Goal: Navigation & Orientation: Find specific page/section

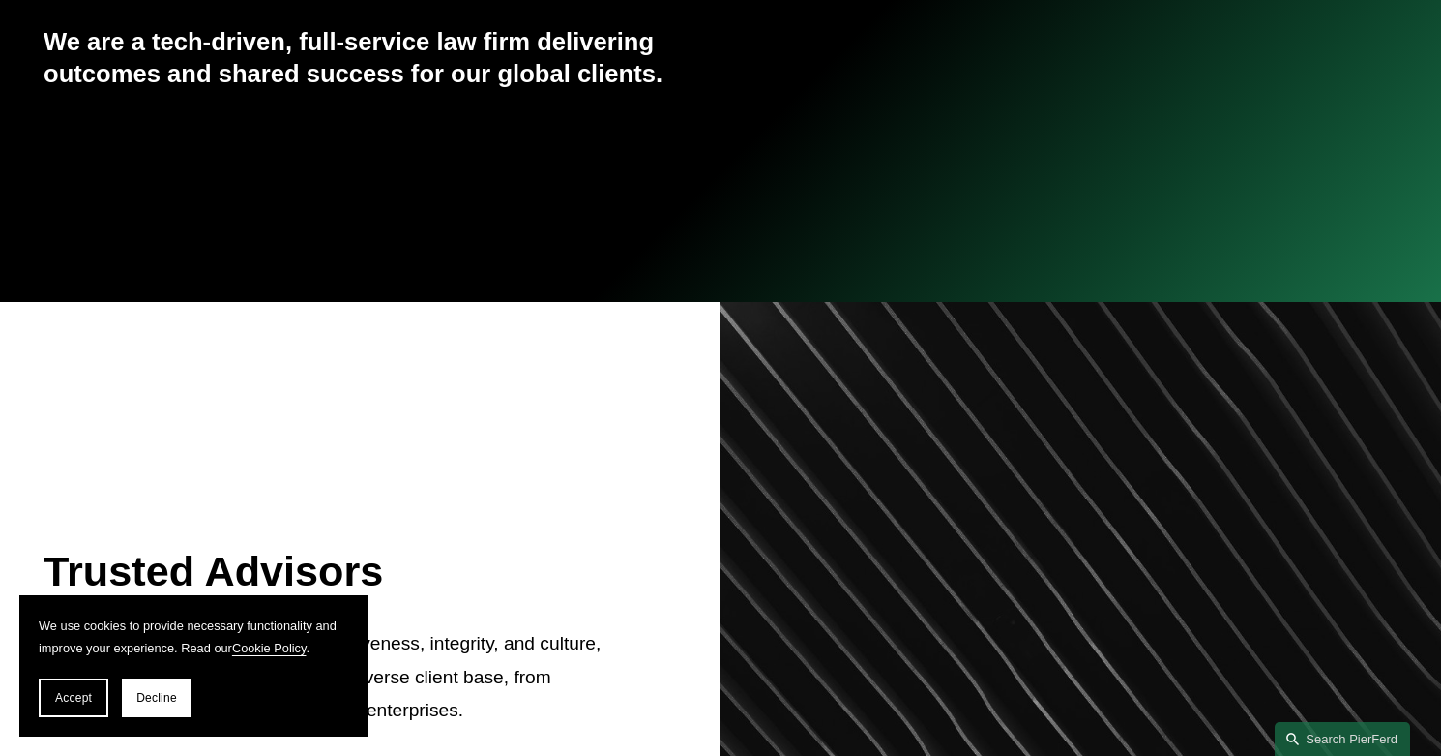
scroll to position [774, 0]
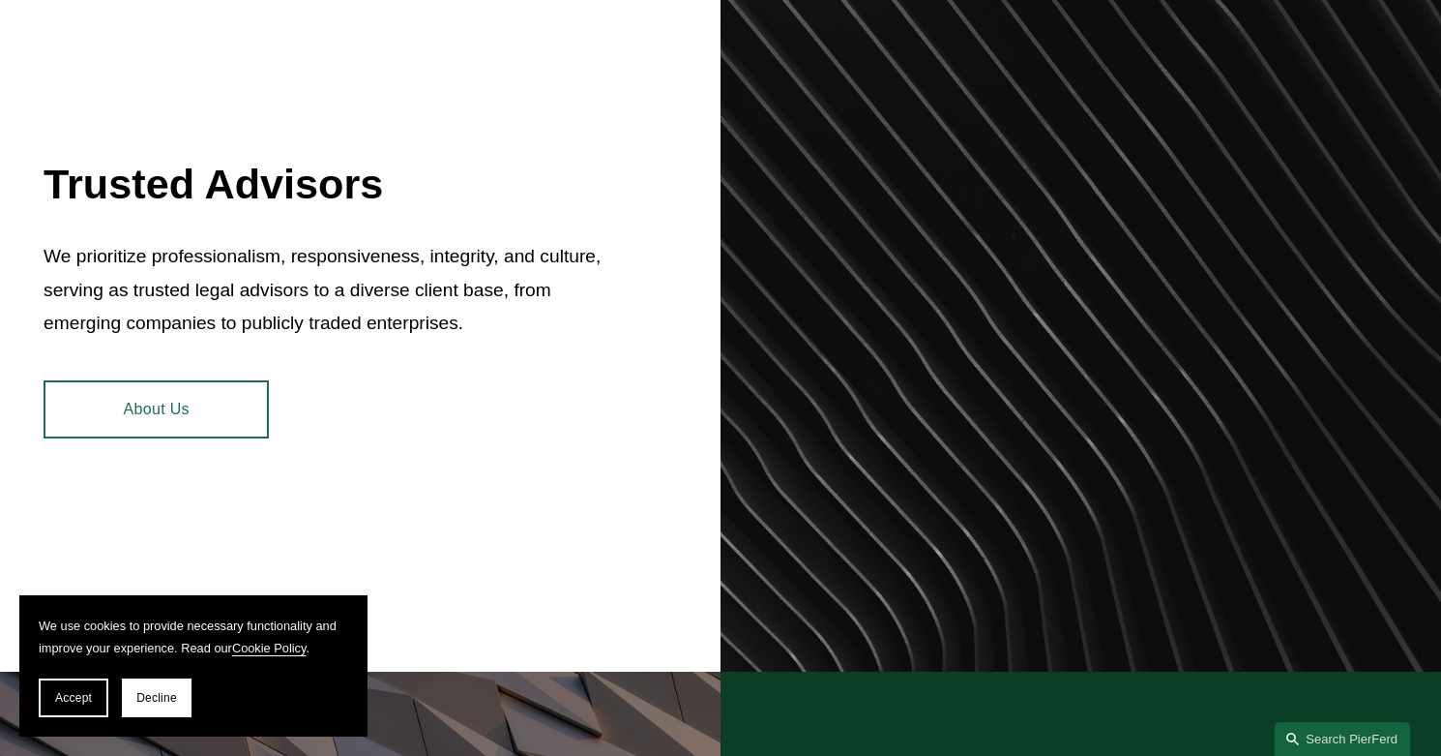
click at [150, 696] on span "Decline" at bounding box center [156, 698] width 41 height 14
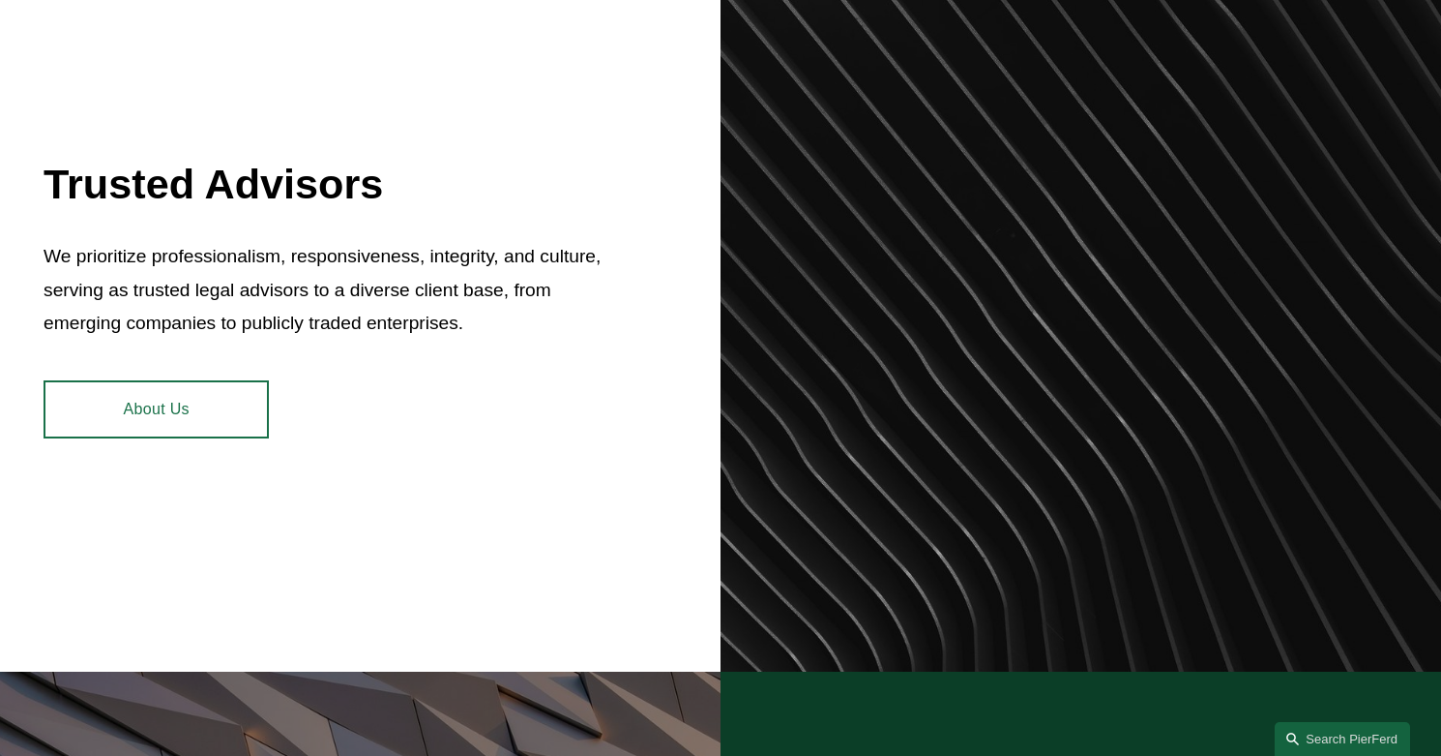
click at [211, 414] on link "About Us" at bounding box center [156, 409] width 225 height 58
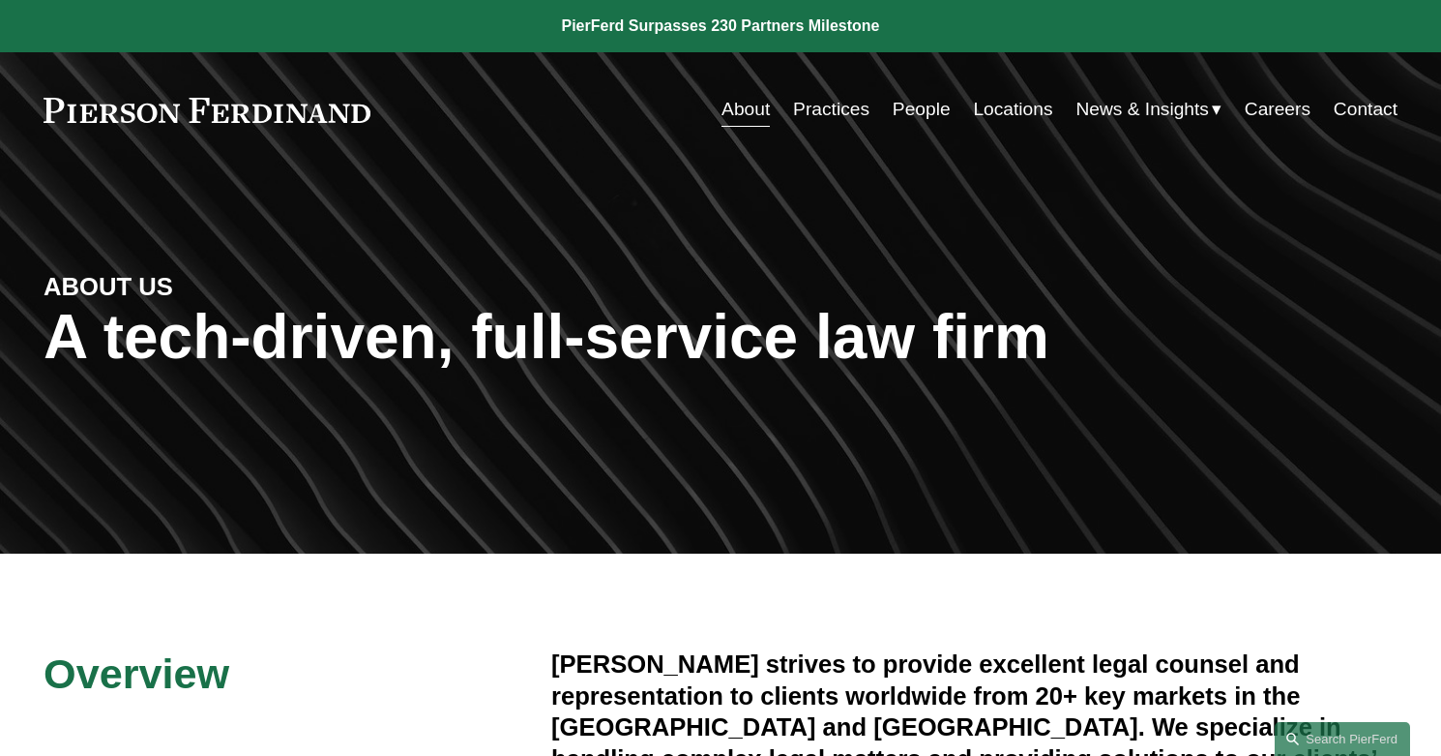
click at [915, 112] on link "People" at bounding box center [922, 109] width 58 height 37
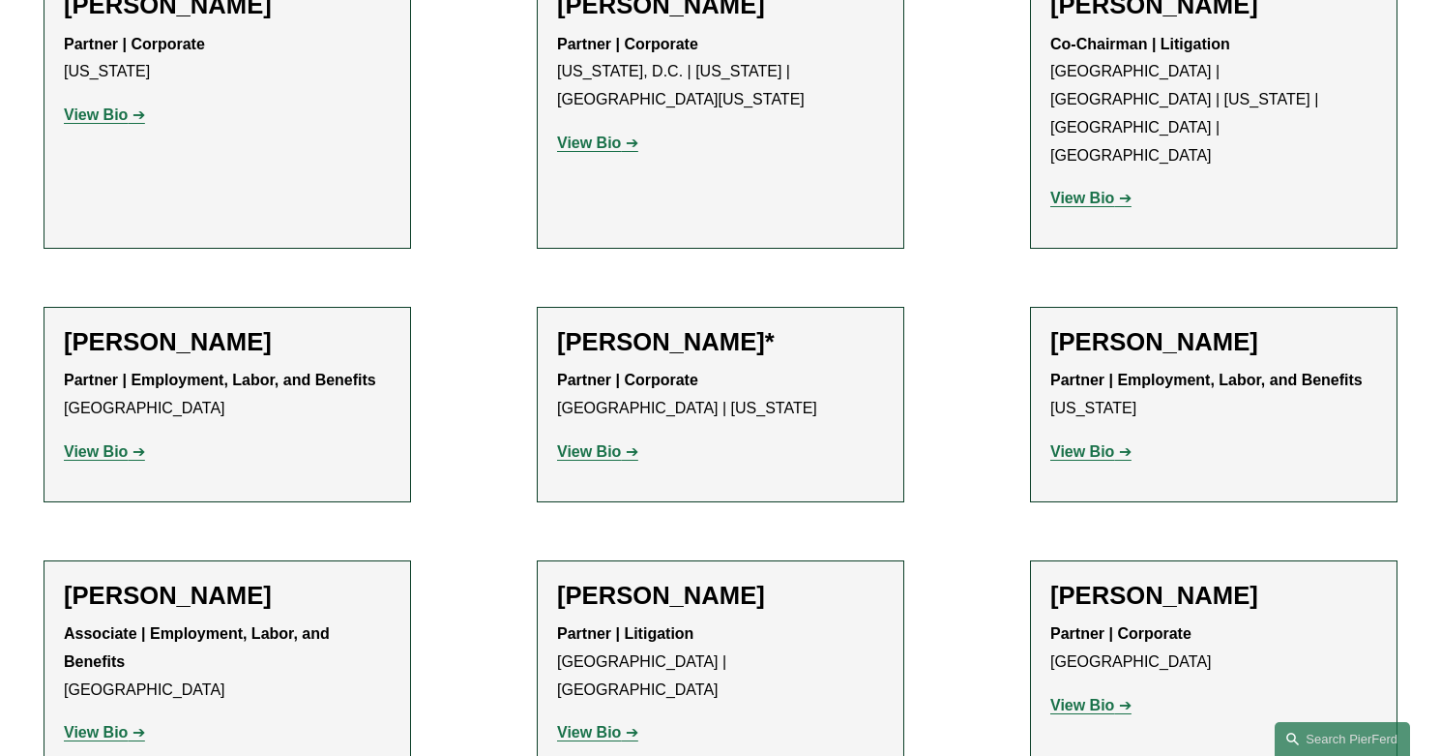
scroll to position [7670, 0]
